Goal: Task Accomplishment & Management: Manage account settings

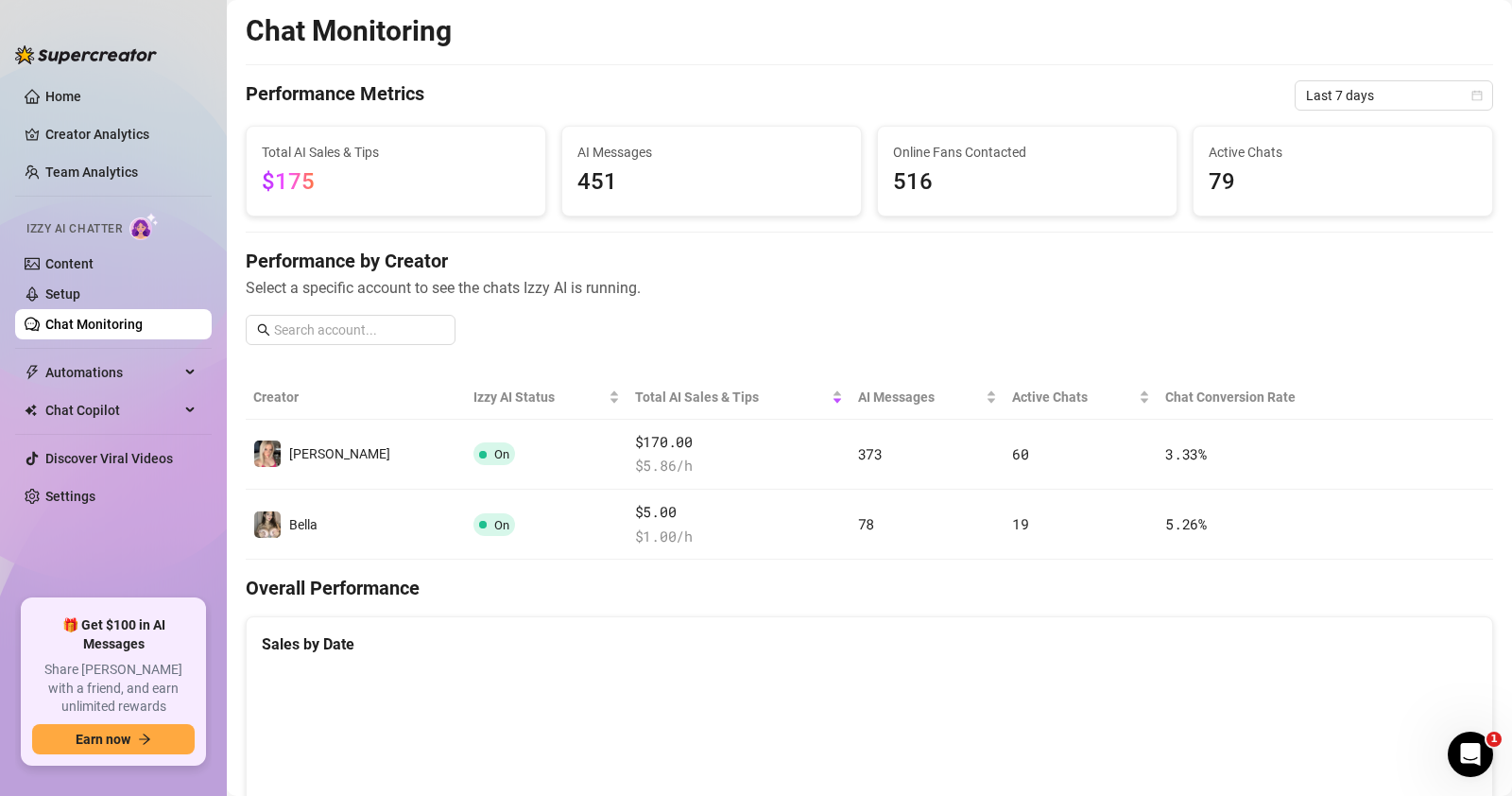
scroll to position [827, 0]
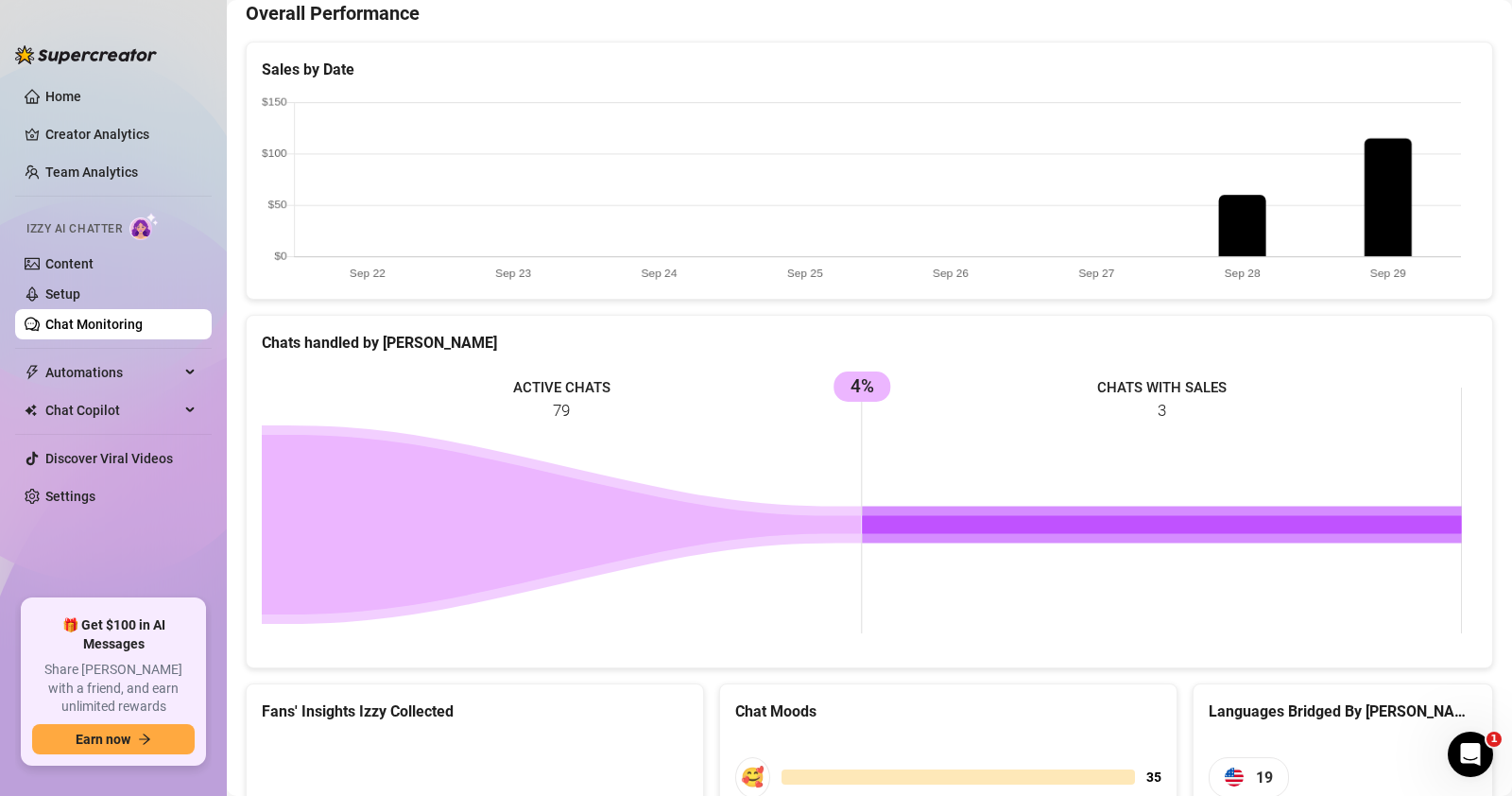
click at [846, 305] on div "Chat Monitoring Performance Metrics Last 7 days Total AI Sales & Tips $175 AI M…" at bounding box center [870, 248] width 1248 height 1619
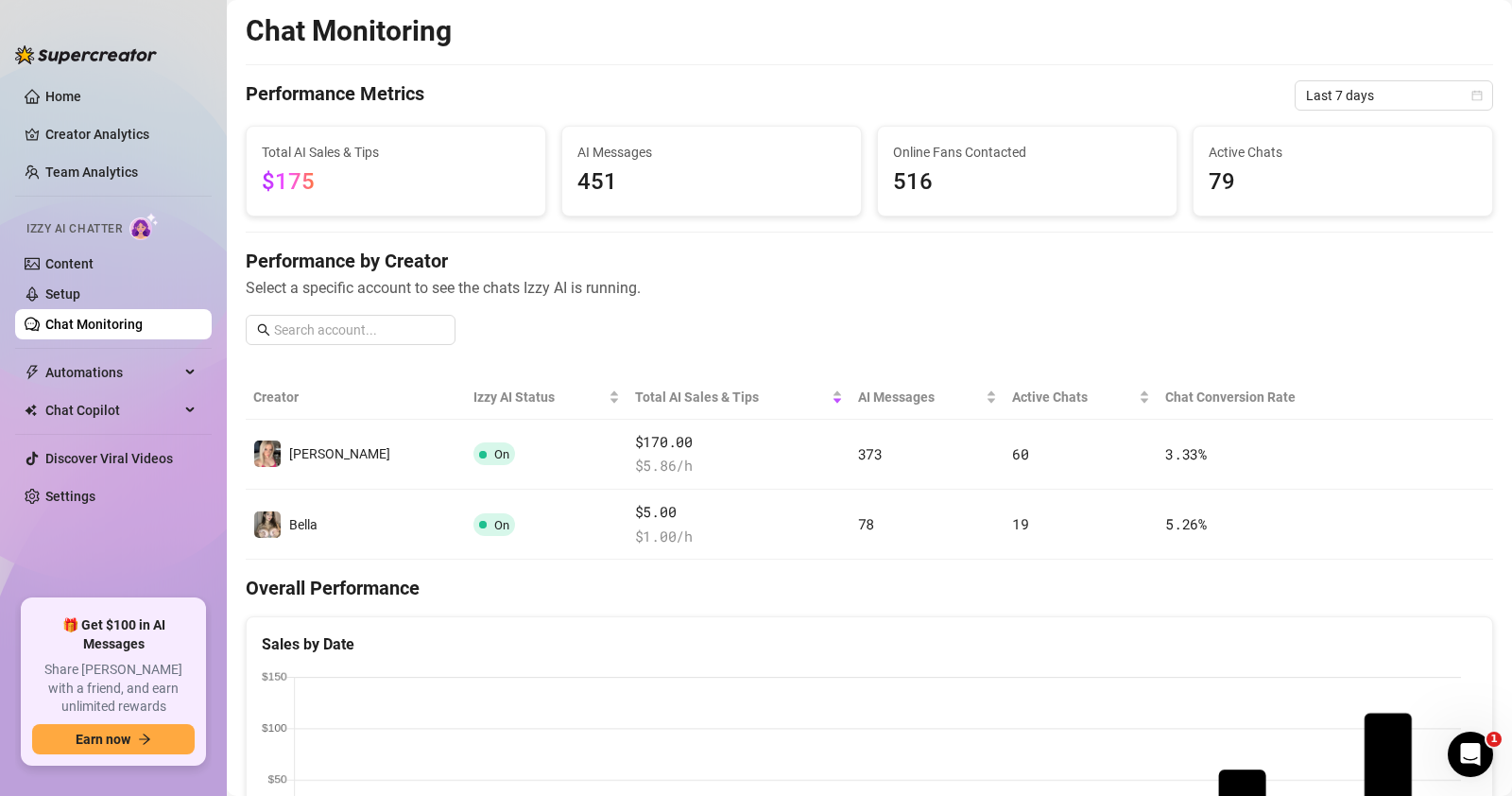
scroll to position [0, 0]
click at [80, 289] on link "Setup" at bounding box center [63, 294] width 35 height 15
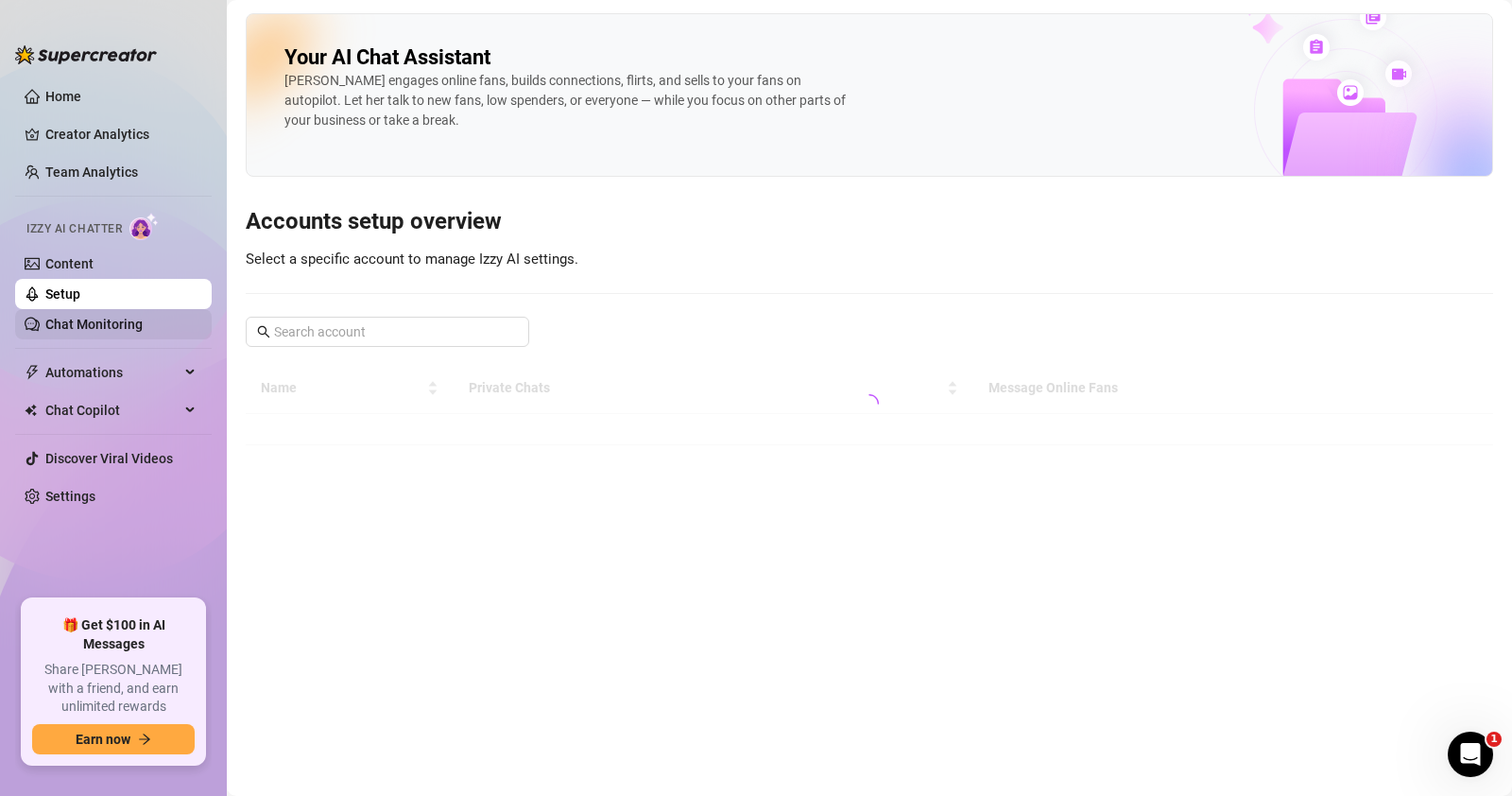
click at [112, 319] on link "Chat Monitoring" at bounding box center [94, 324] width 98 height 15
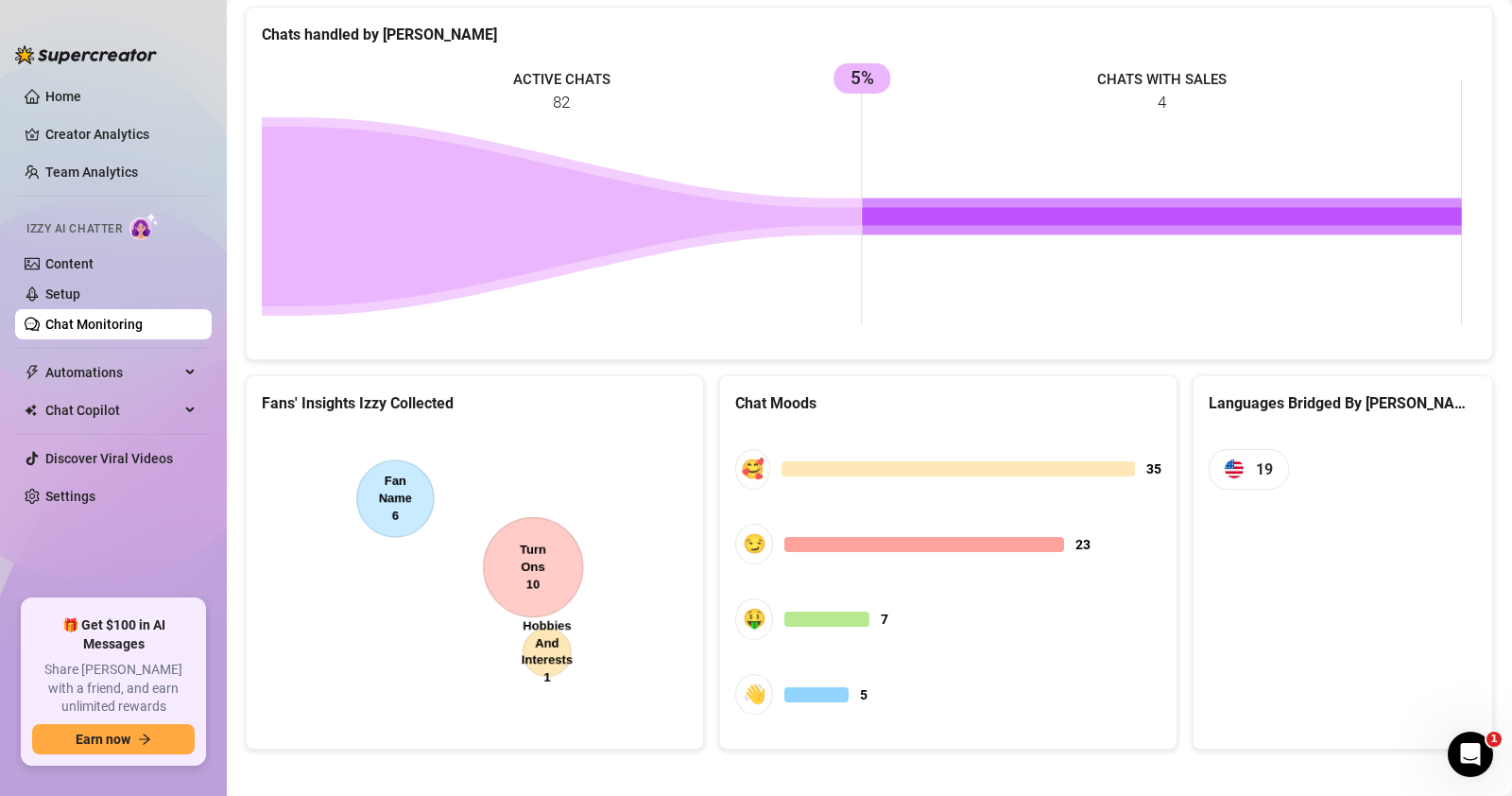
scroll to position [890, 0]
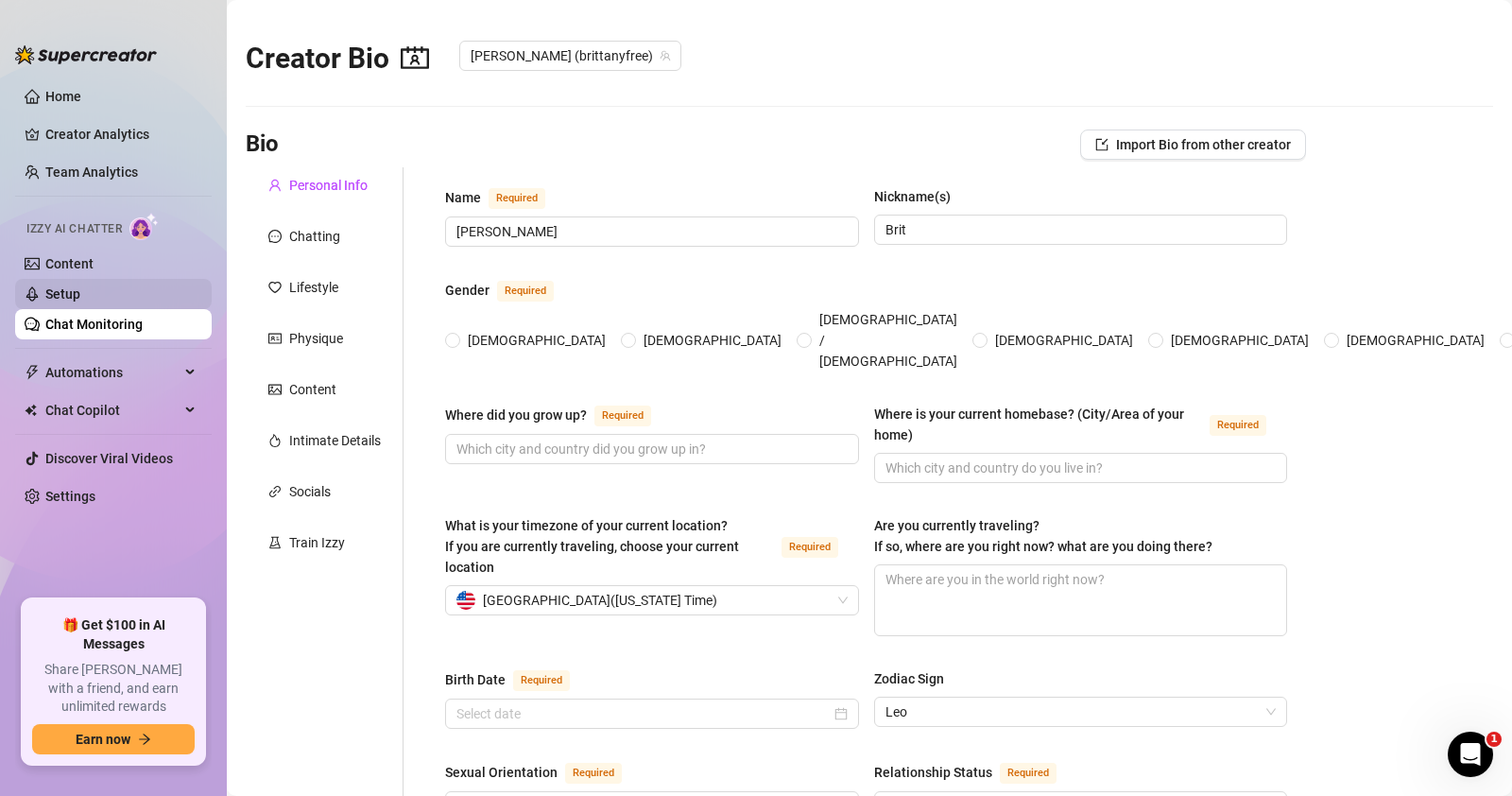
radio input "true"
type input "[DATE]"
click at [323, 227] on div "Chatting" at bounding box center [315, 235] width 51 height 20
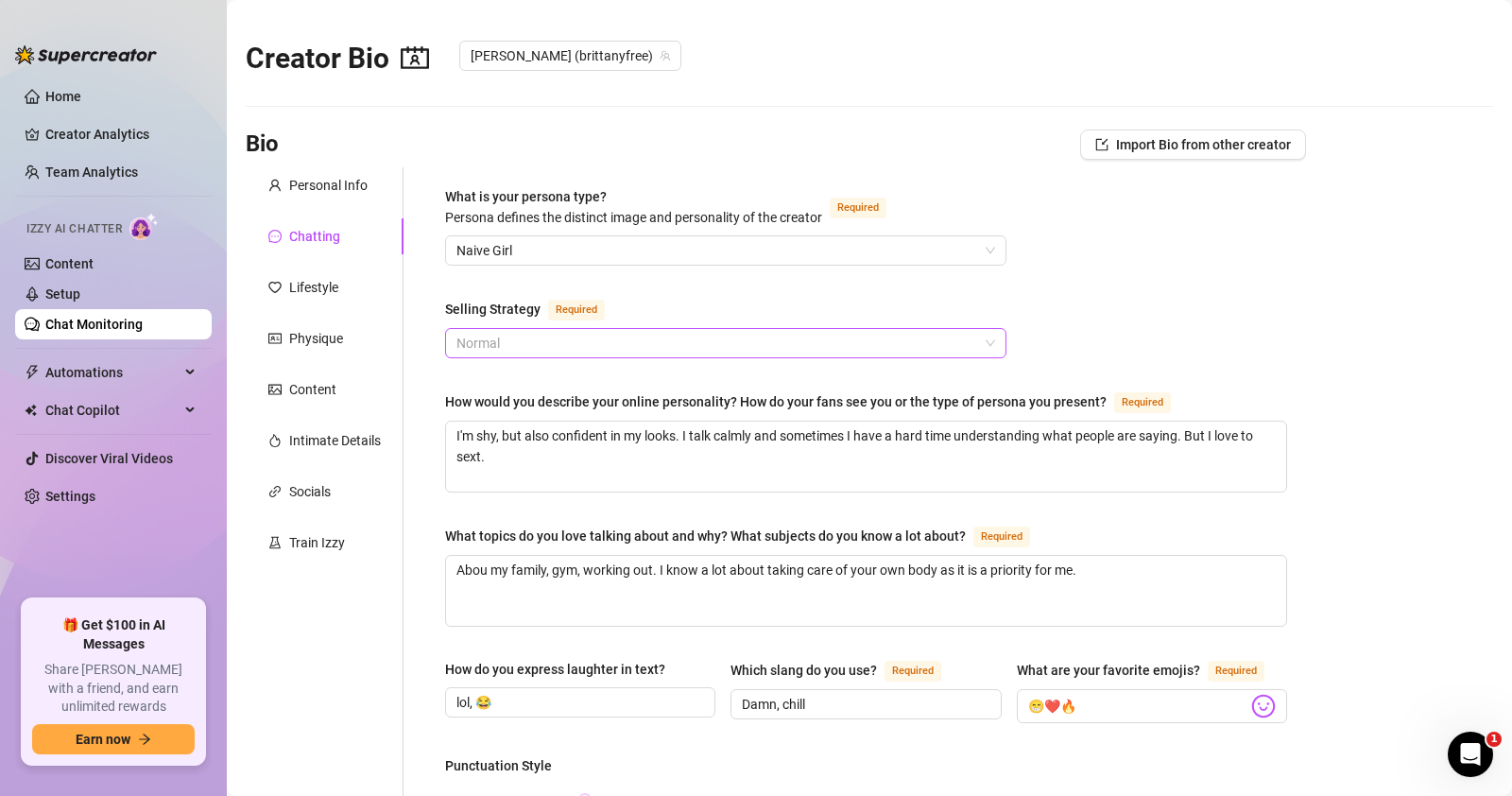
click at [533, 335] on span "Normal" at bounding box center [725, 343] width 539 height 28
click at [645, 309] on div "Selling Strategy Required" at bounding box center [726, 312] width 562 height 30
click at [610, 344] on span "Normal" at bounding box center [725, 343] width 539 height 28
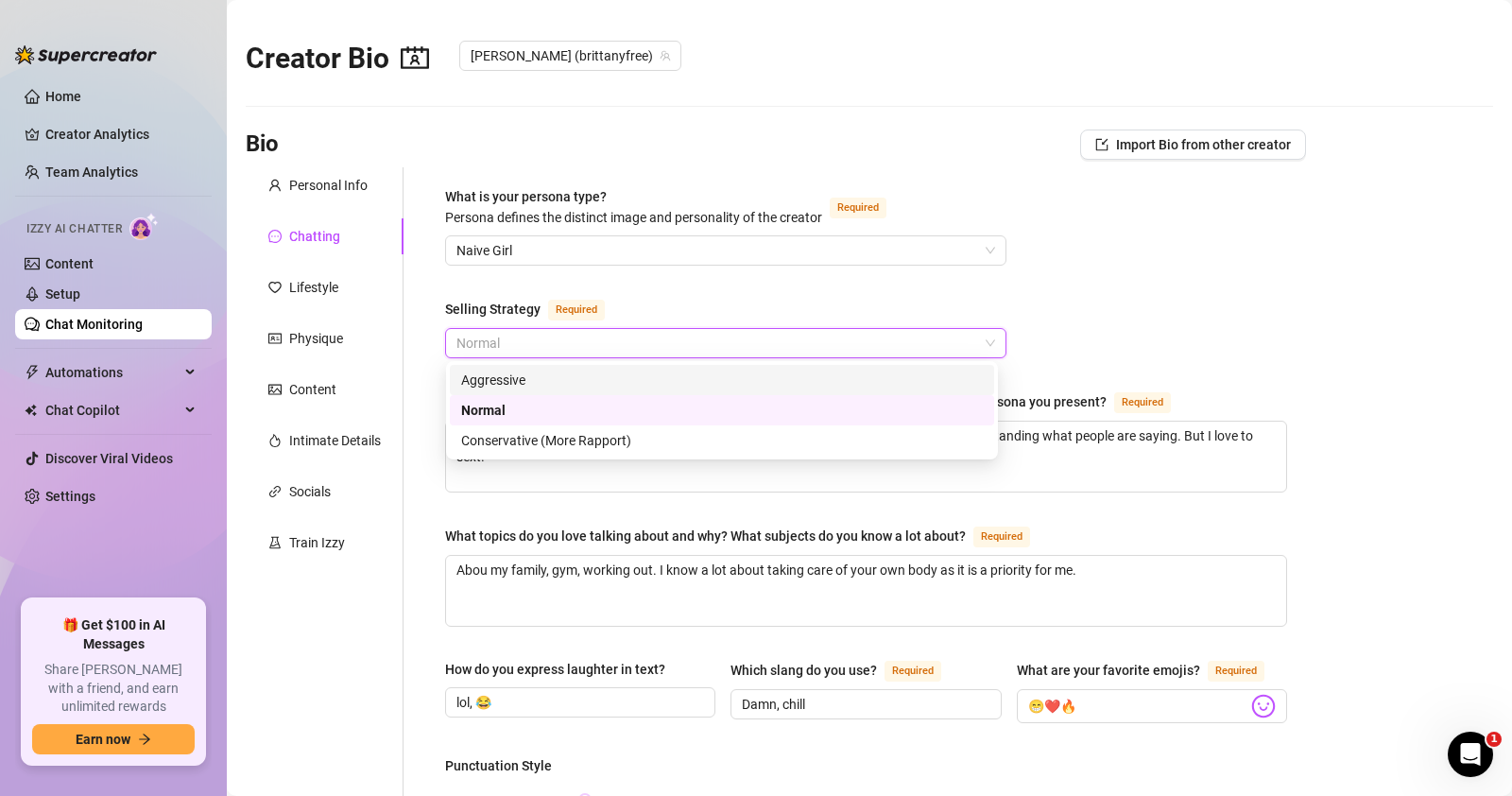
click at [573, 373] on div "Aggressive" at bounding box center [722, 380] width 522 height 20
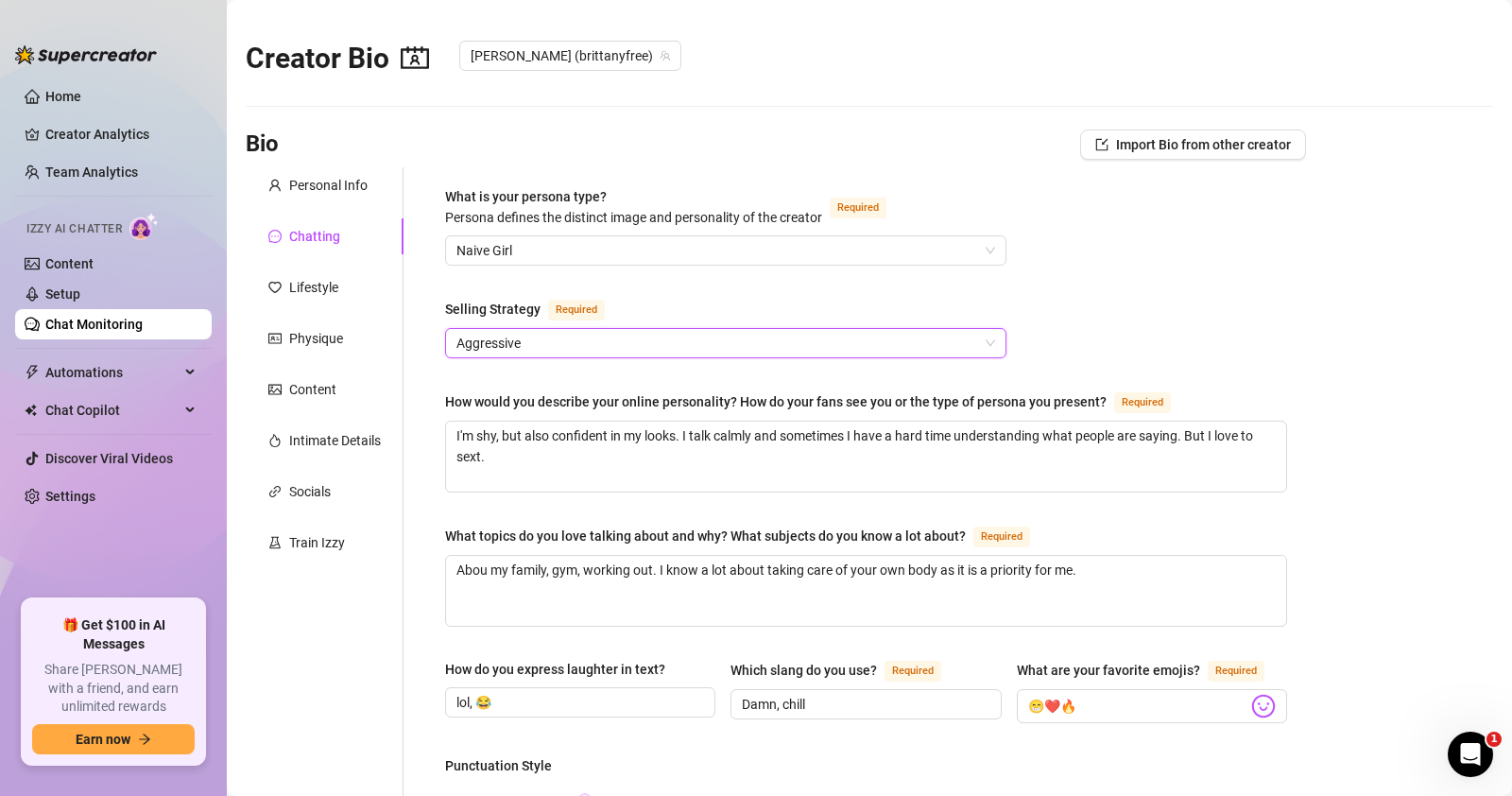
click at [666, 308] on div "Selling Strategy Required" at bounding box center [726, 312] width 562 height 30
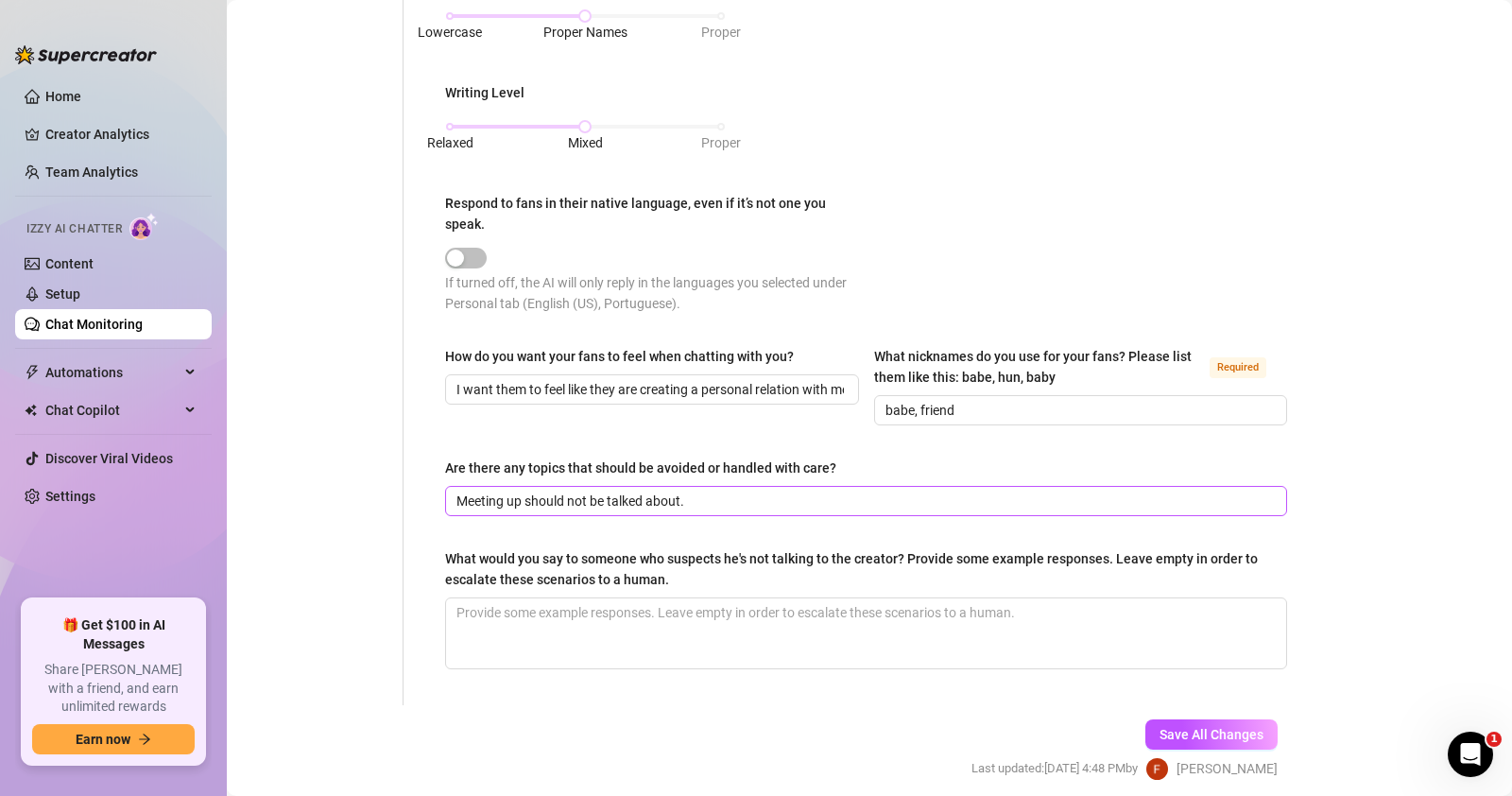
scroll to position [964, 0]
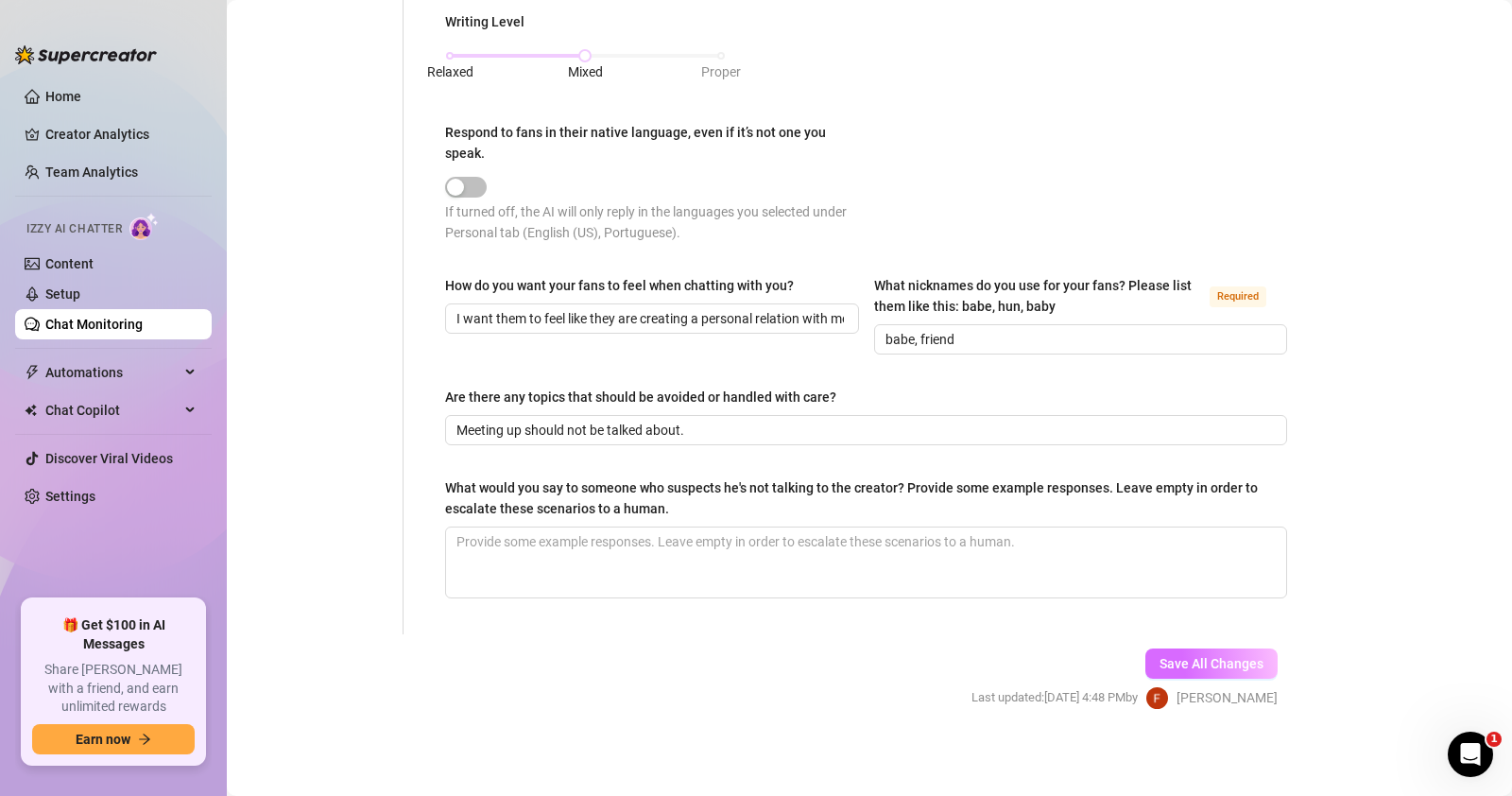
click at [1165, 656] on span "Save All Changes" at bounding box center [1211, 663] width 104 height 15
click at [94, 256] on link "Content" at bounding box center [70, 263] width 48 height 15
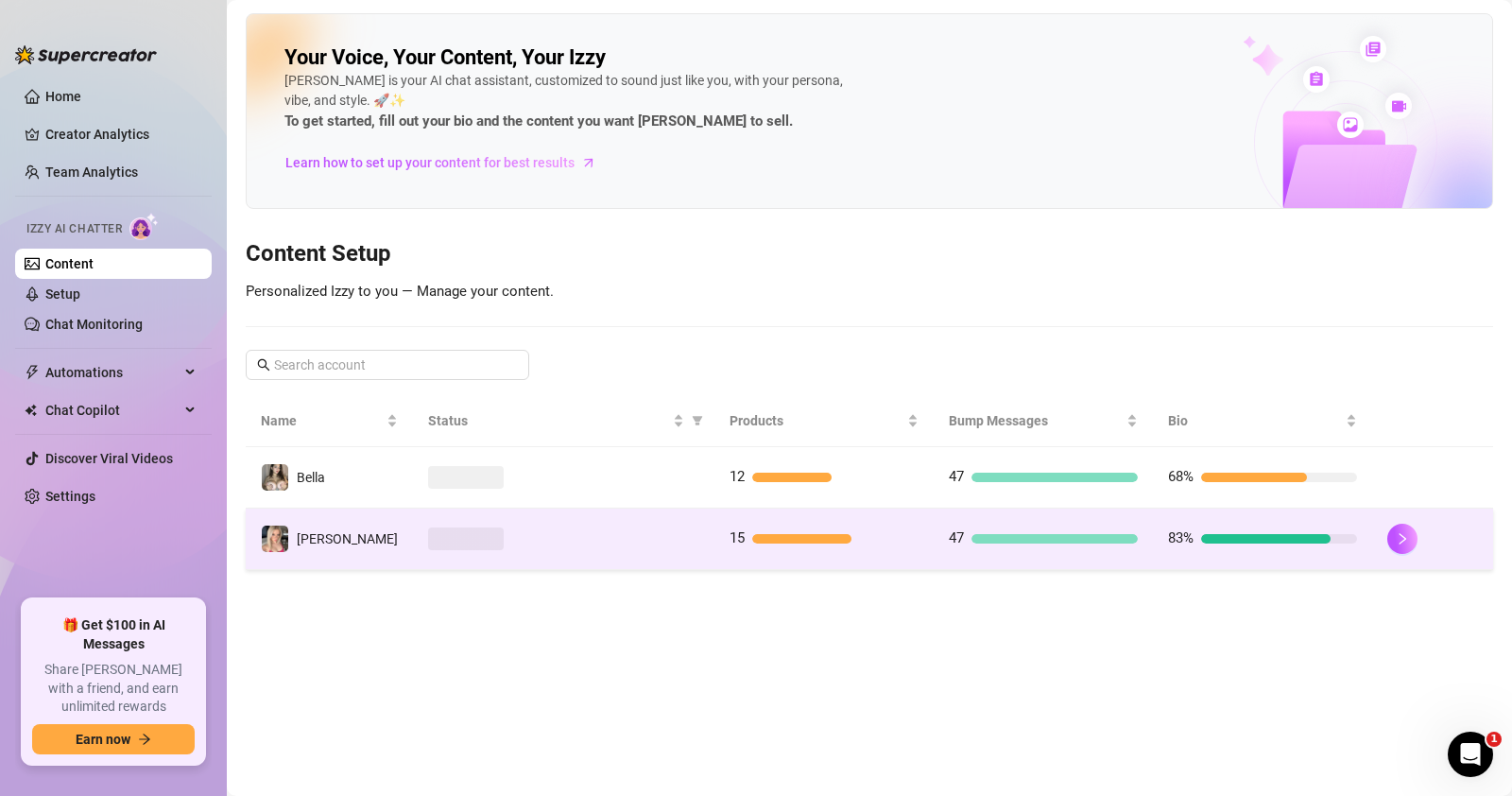
click at [571, 525] on td at bounding box center [563, 538] width 301 height 61
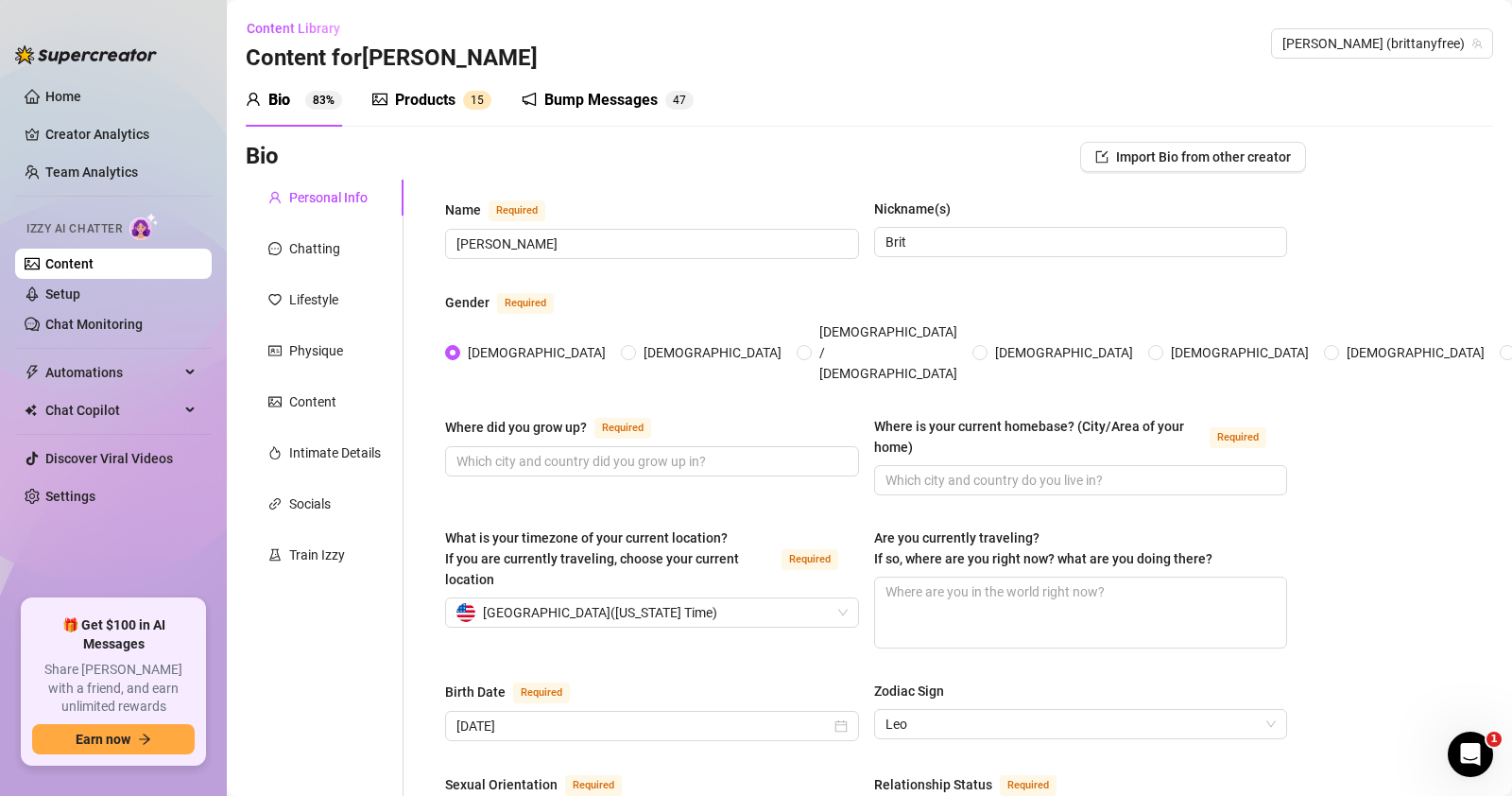
click at [430, 108] on div "Products" at bounding box center [425, 100] width 60 height 22
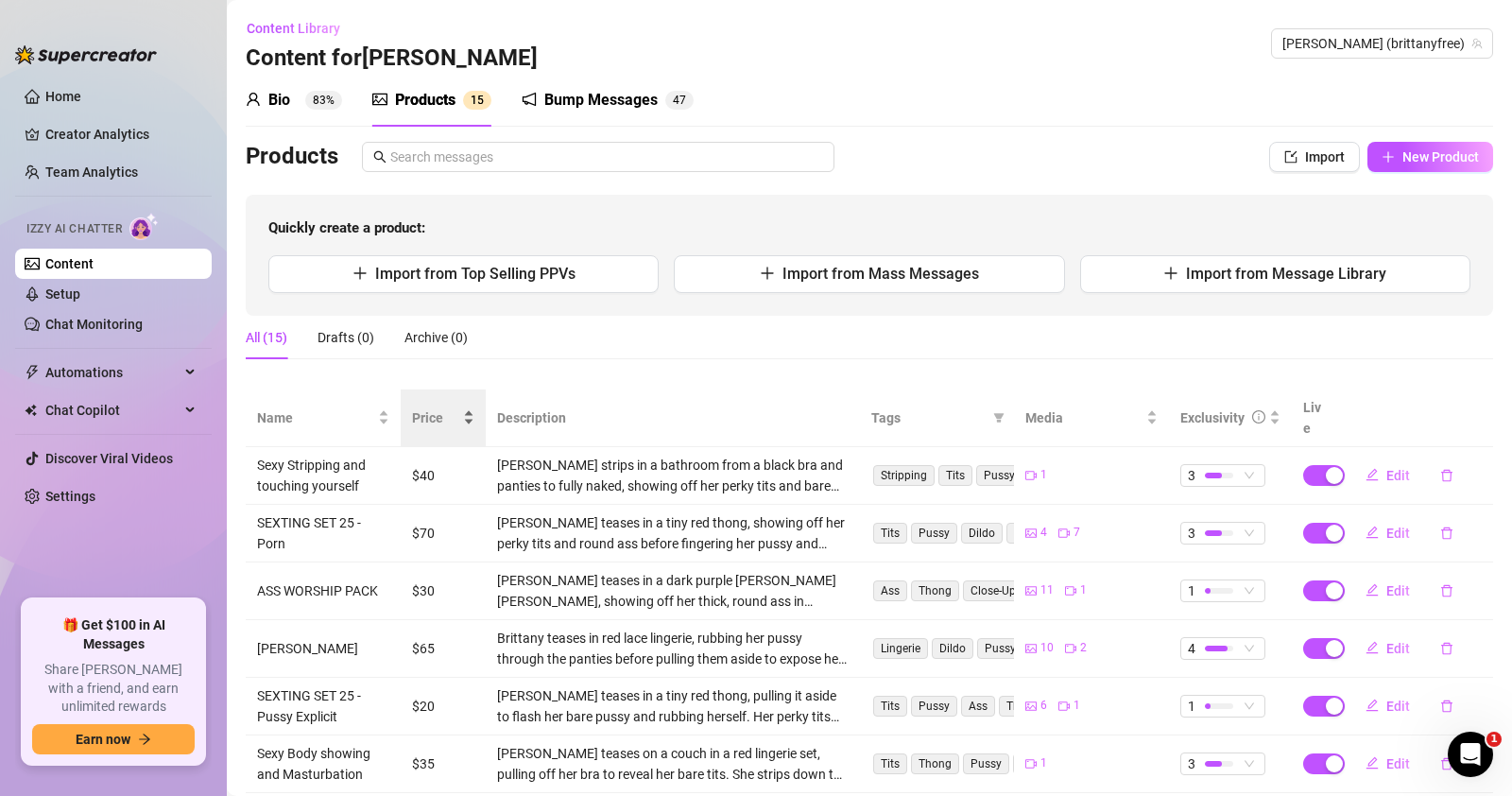
click at [450, 410] on span "Price" at bounding box center [435, 417] width 47 height 20
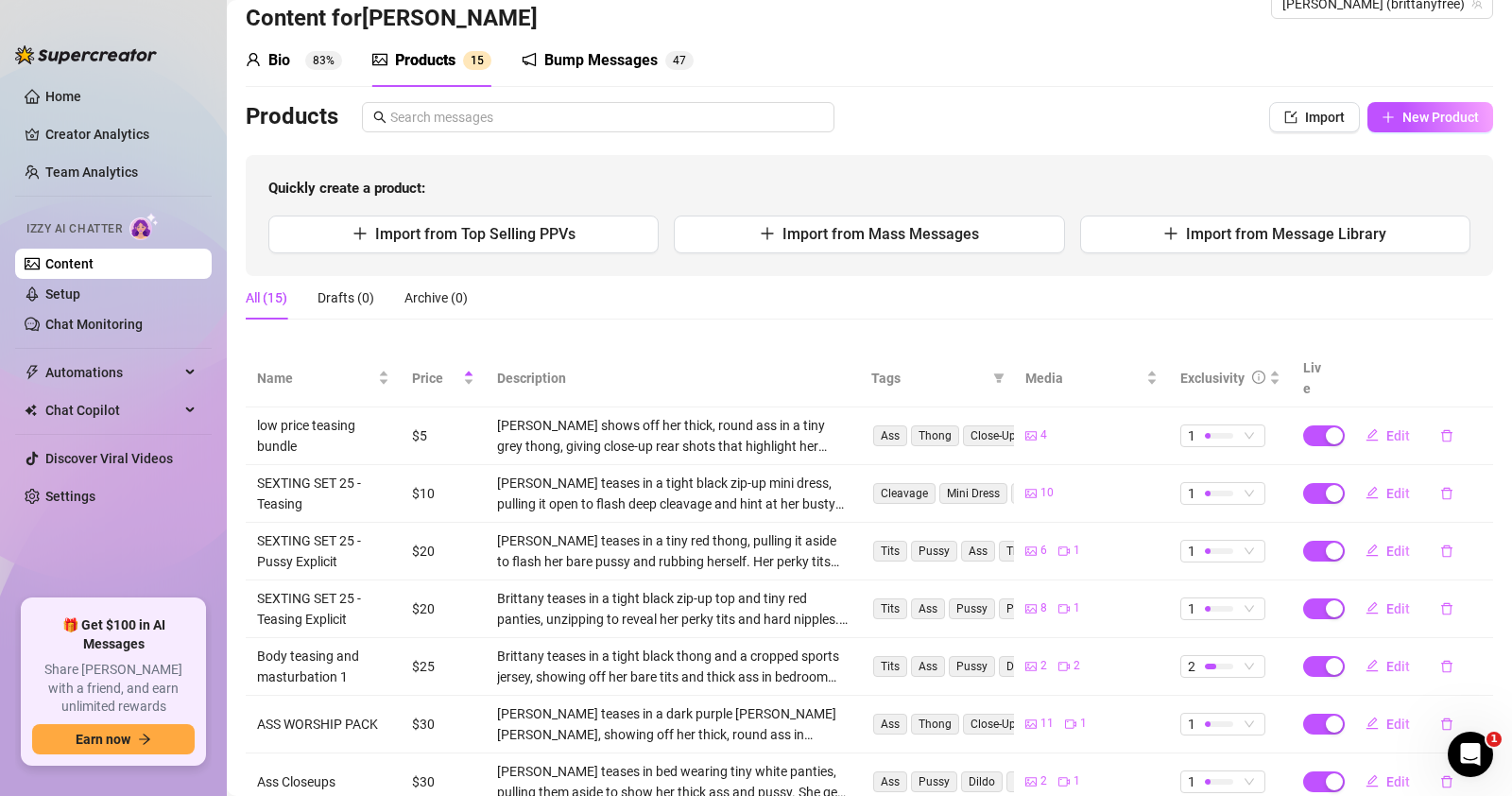
scroll to position [62, 0]
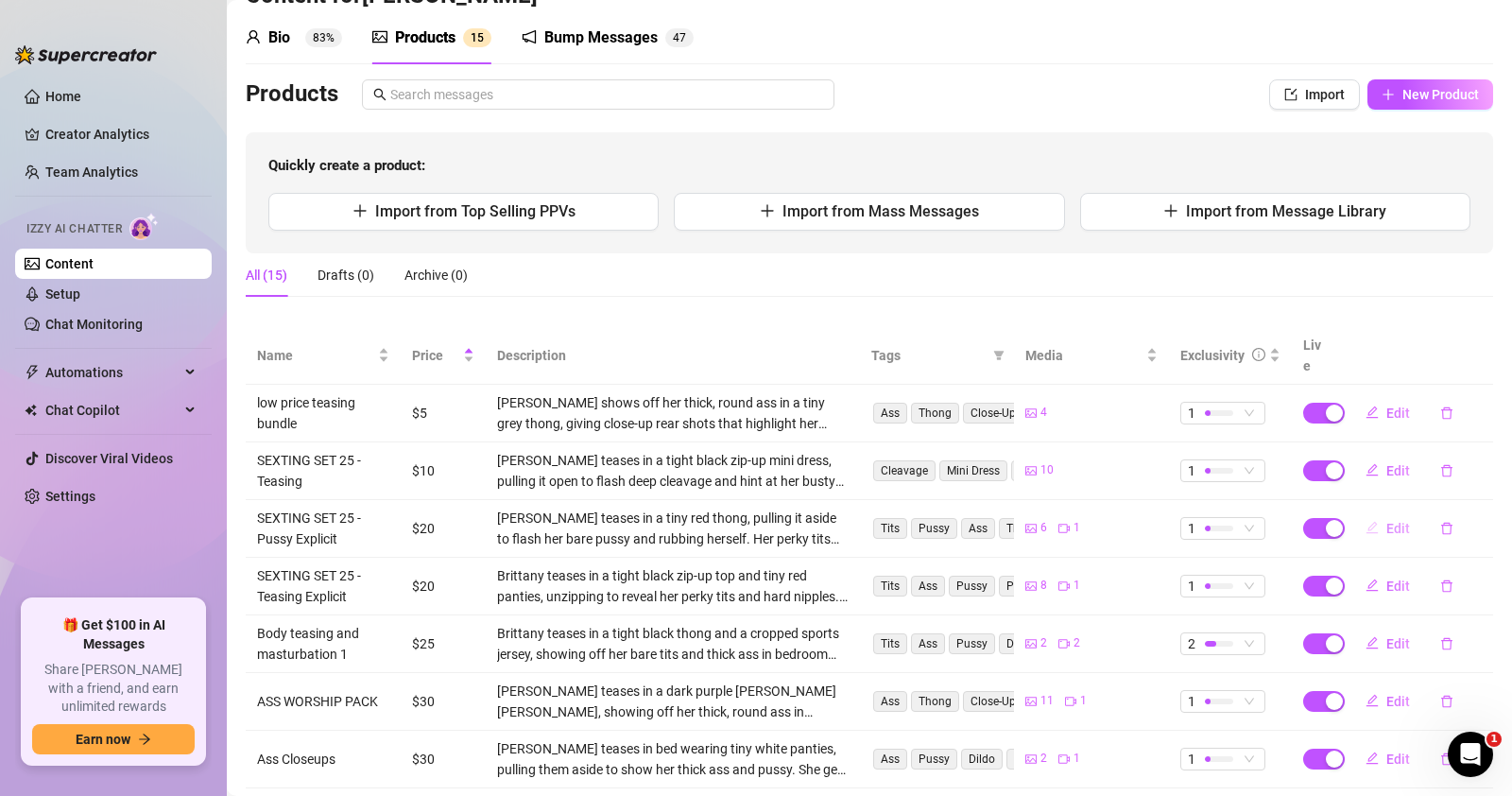
click at [1386, 521] on span "Edit" at bounding box center [1398, 529] width 23 height 15
type textarea "I want you to lick my dripping wet pussy. Bite my nipples and and make me orgasm"
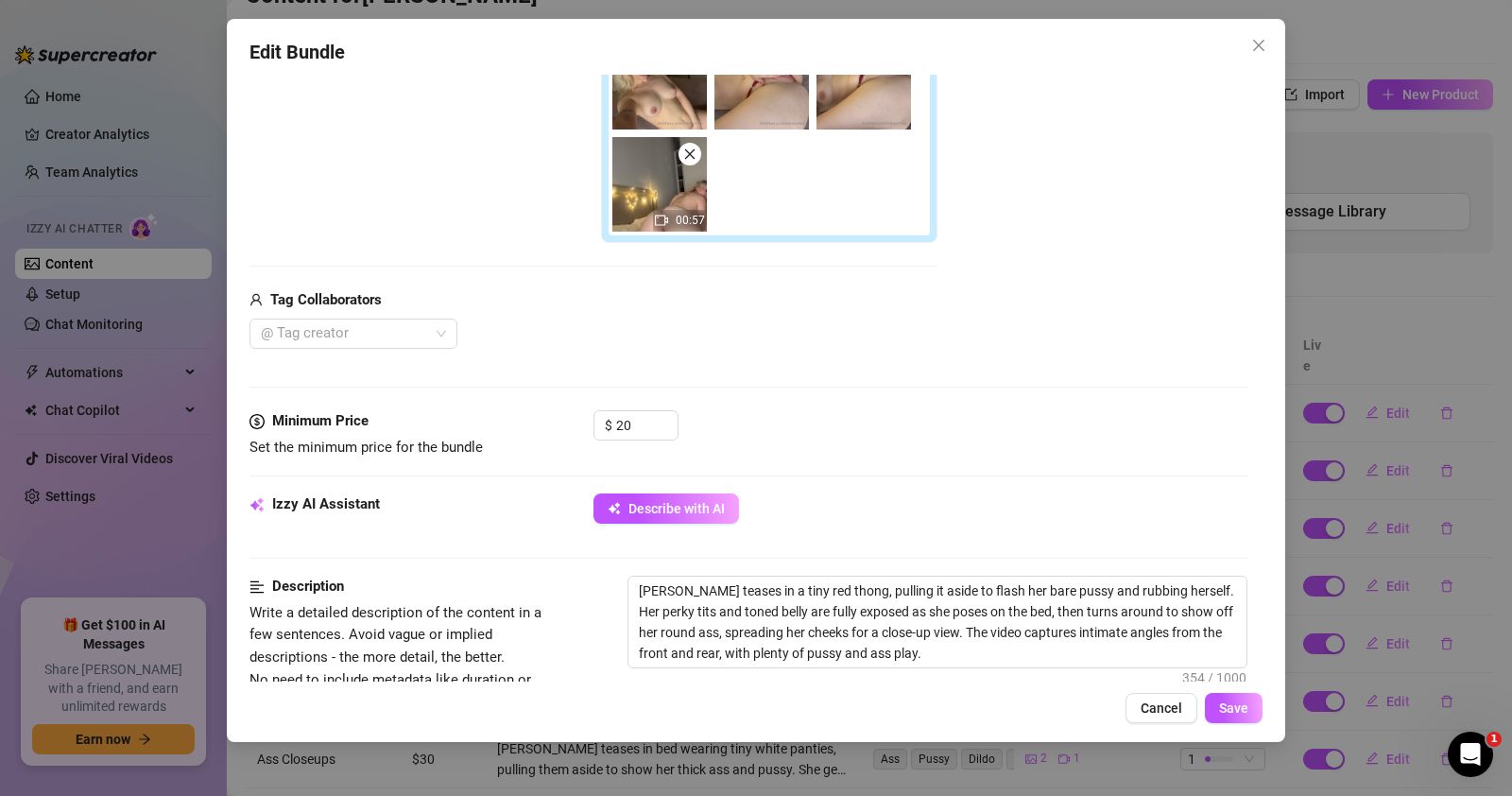
scroll to position [629, 0]
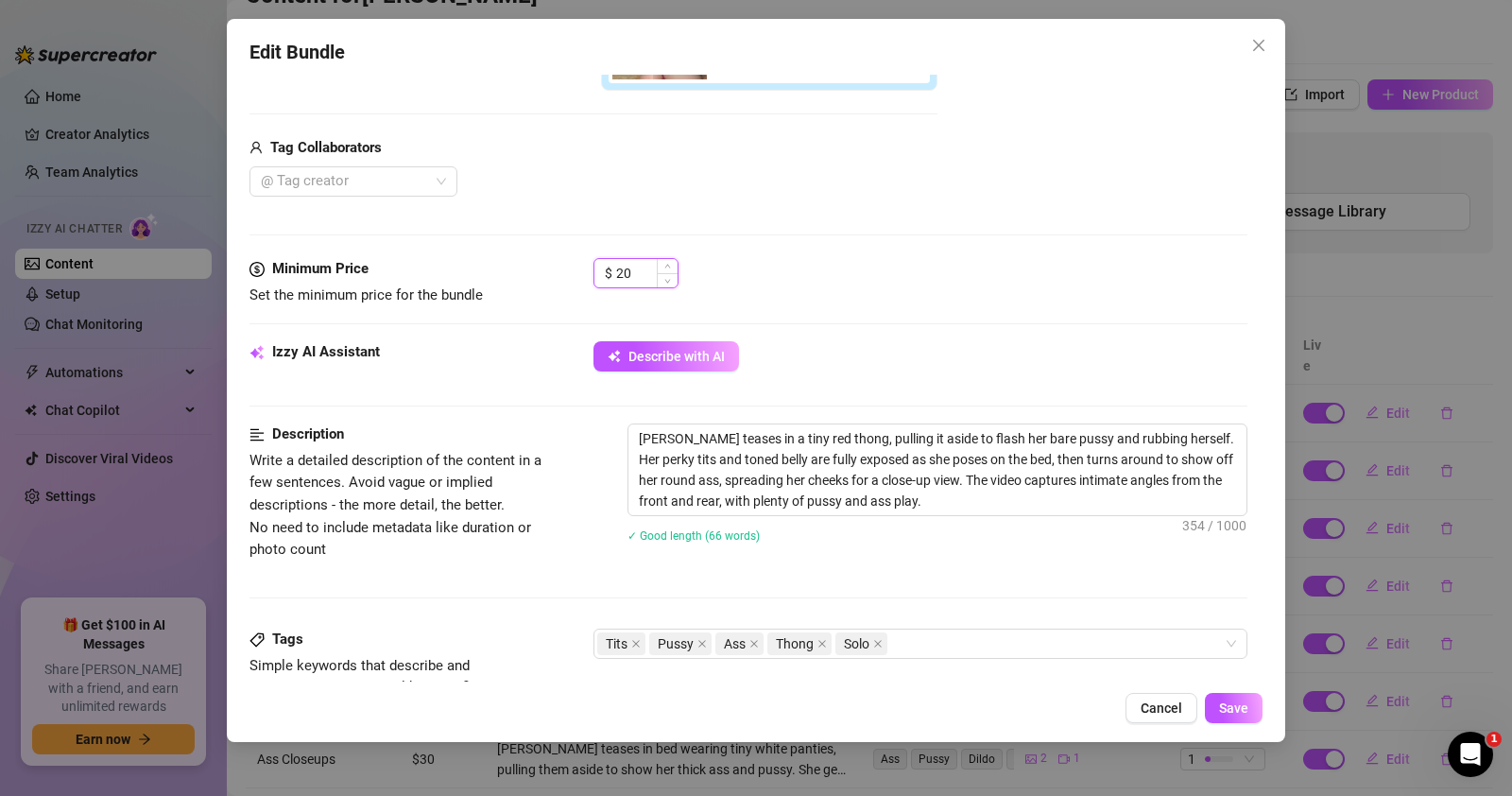
click at [639, 272] on input "20" at bounding box center [646, 272] width 61 height 28
type input "2"
type input "15"
click at [844, 292] on div "$ 15" at bounding box center [920, 281] width 654 height 47
click at [935, 632] on div "Tits Pussy Ass Thong Solo" at bounding box center [910, 643] width 627 height 26
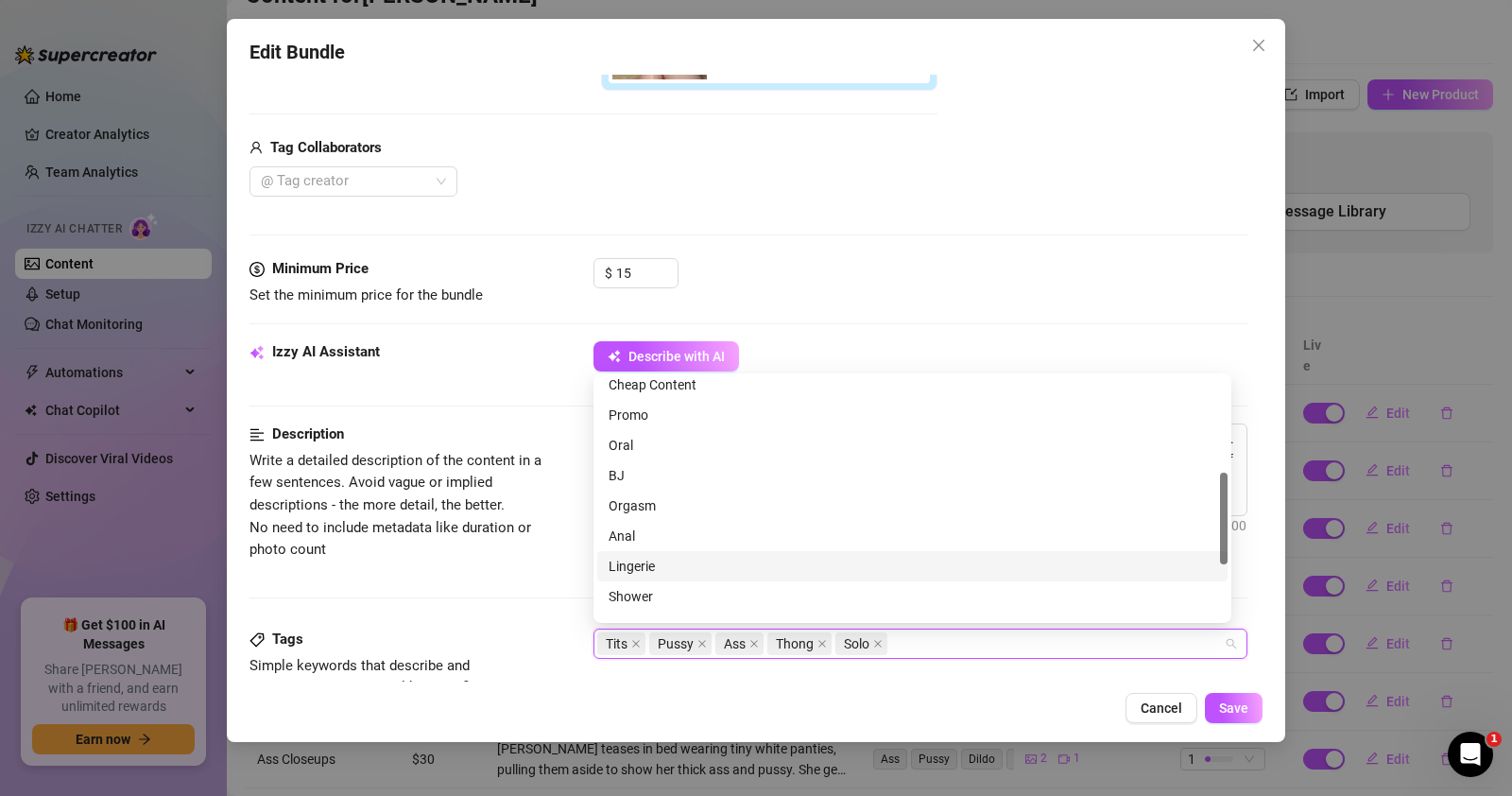
scroll to position [392, 0]
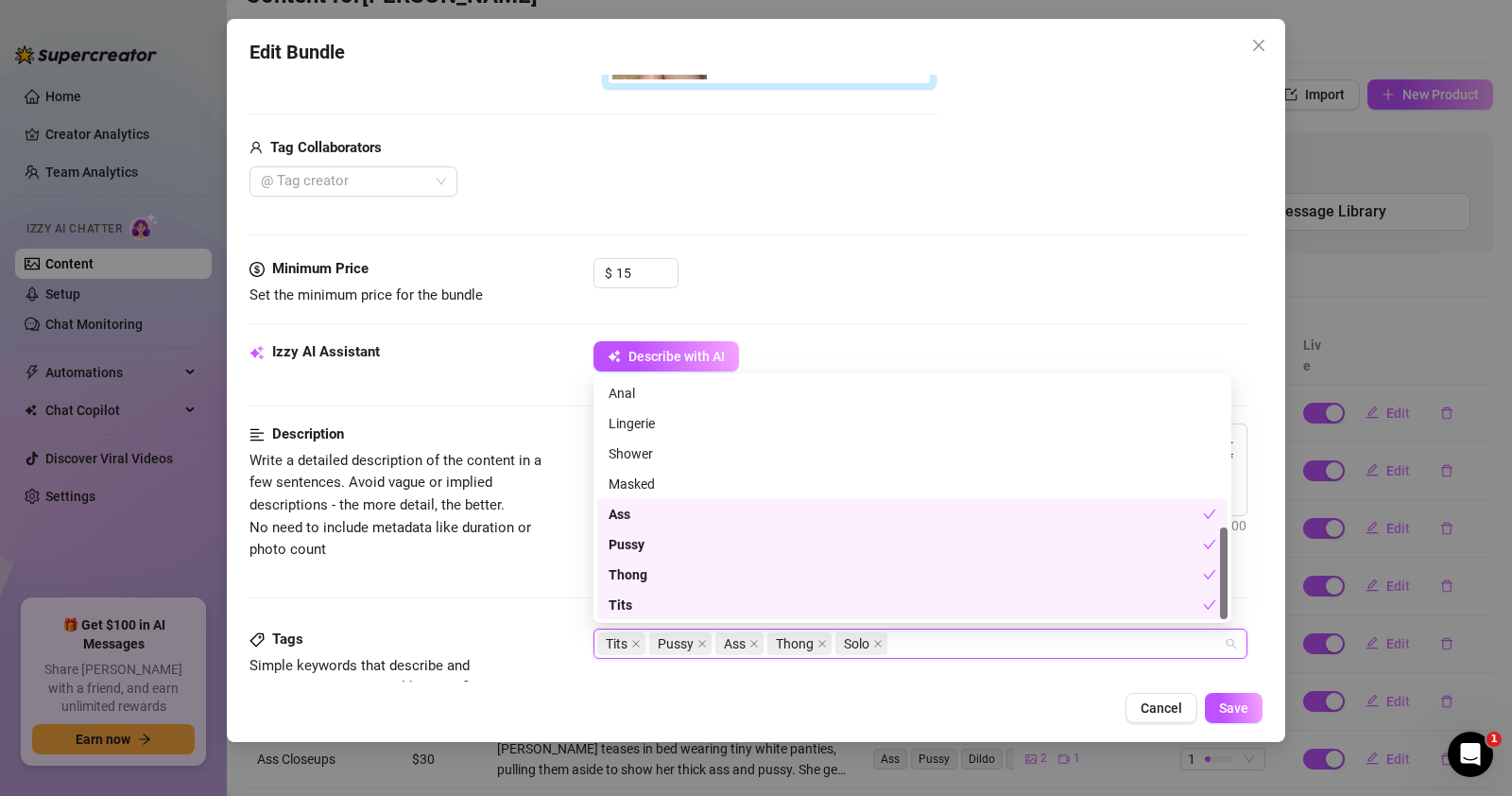
type input "c"
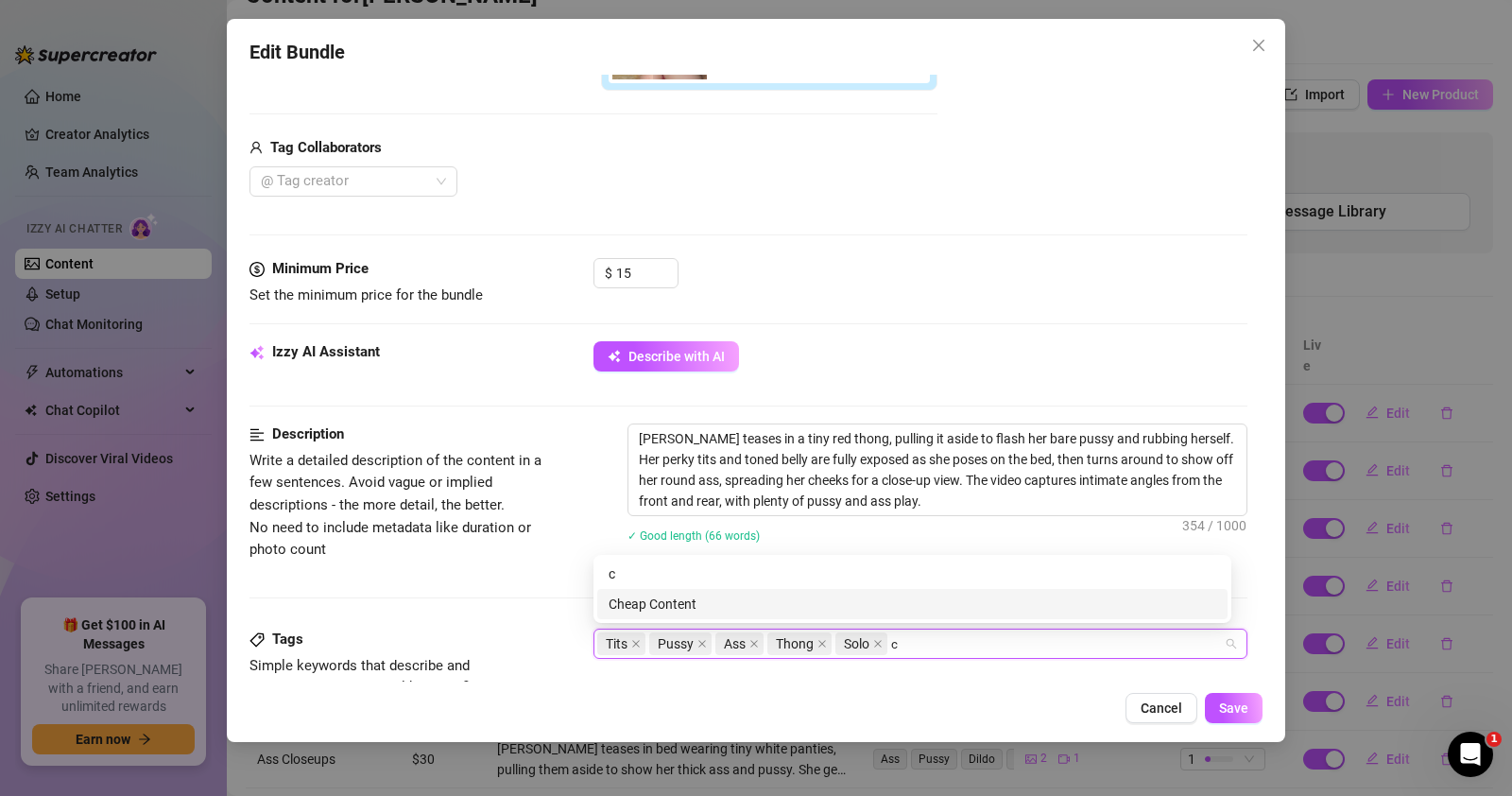
click at [748, 599] on div "Cheap Content" at bounding box center [911, 603] width 607 height 20
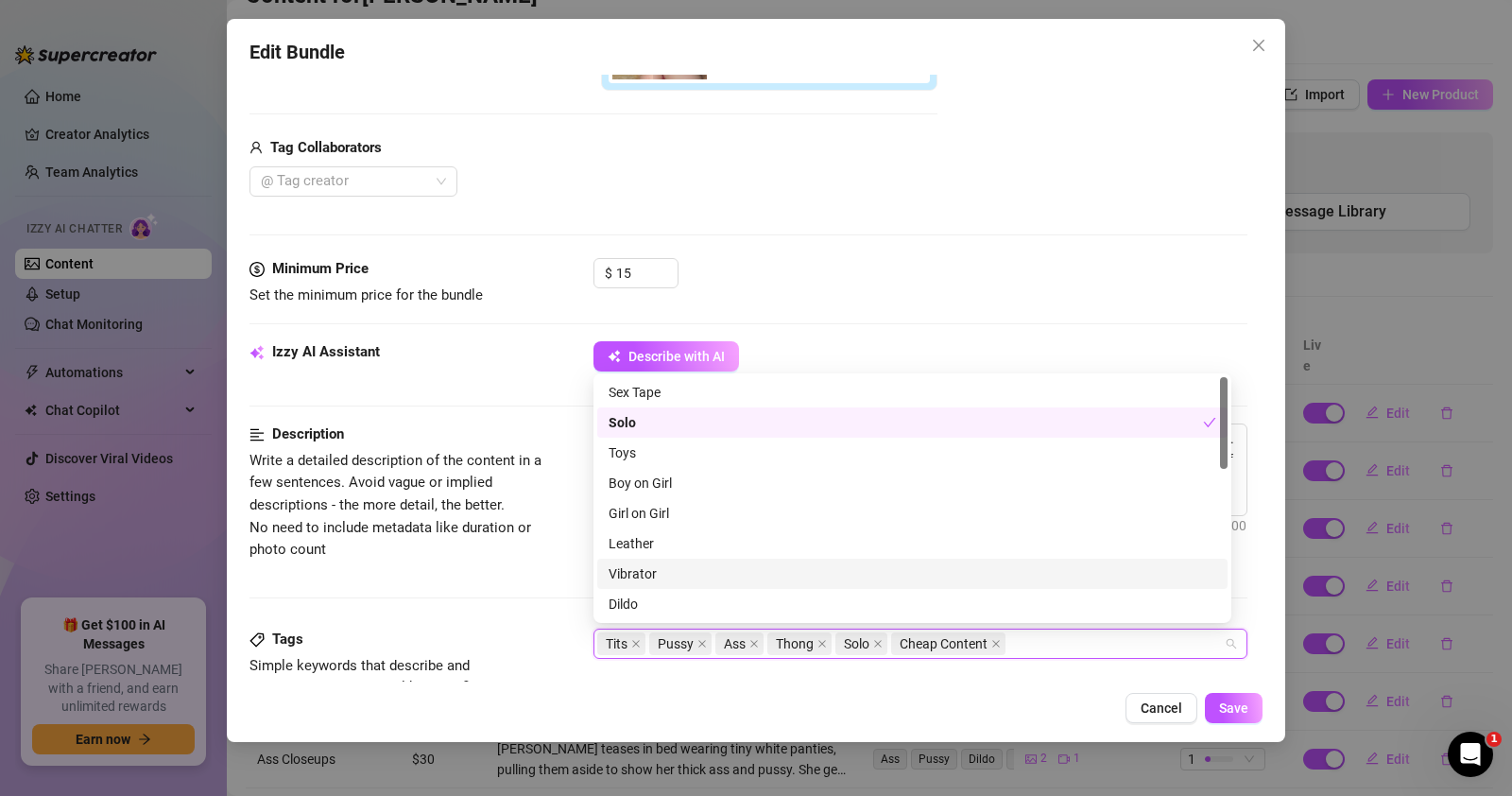
click at [497, 563] on div "Description Write a detailed description of the content in a few sentences. Avo…" at bounding box center [749, 495] width 998 height 143
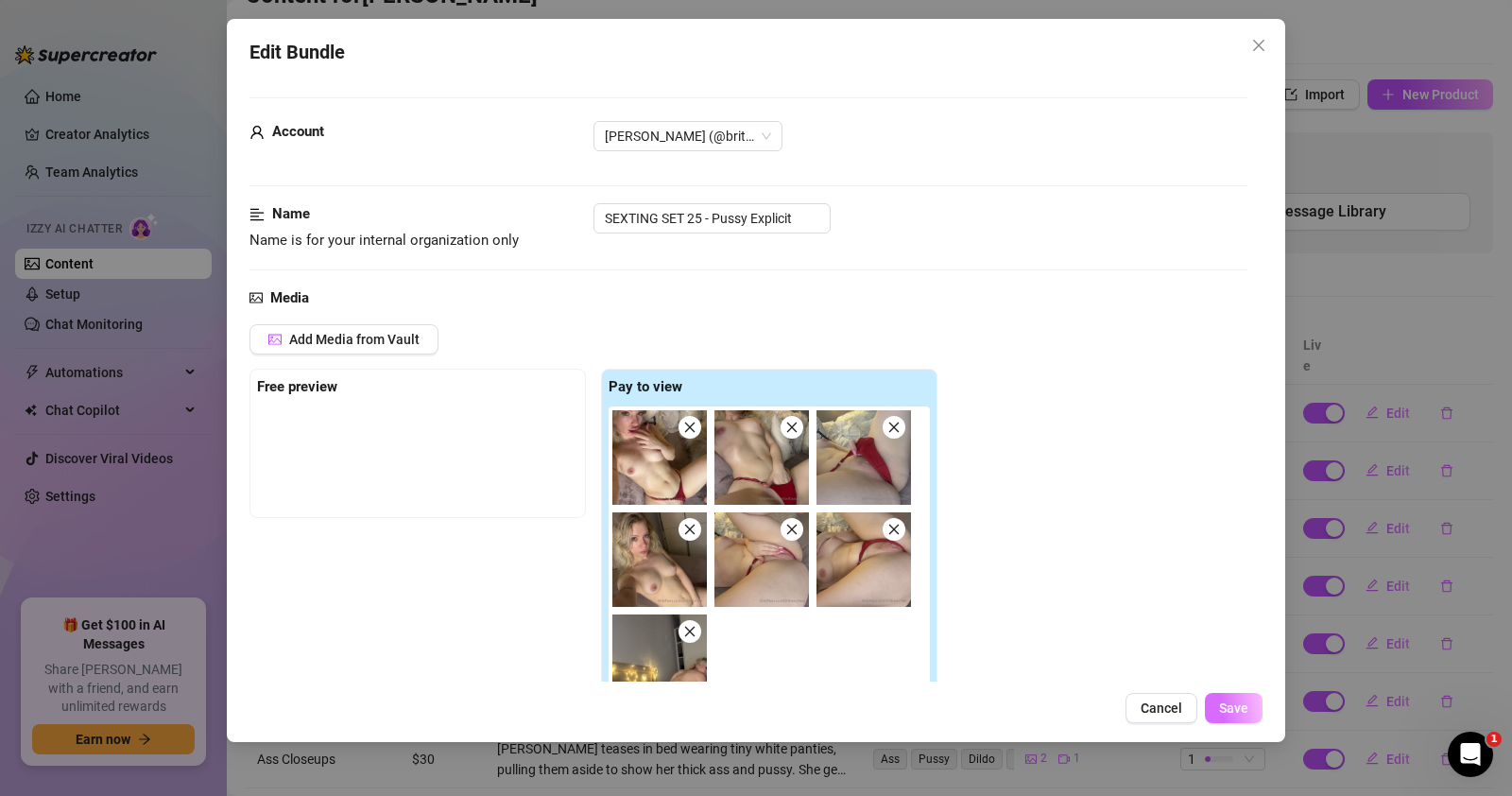
click at [1229, 704] on span "Save" at bounding box center [1234, 708] width 29 height 15
